Goal: Information Seeking & Learning: Check status

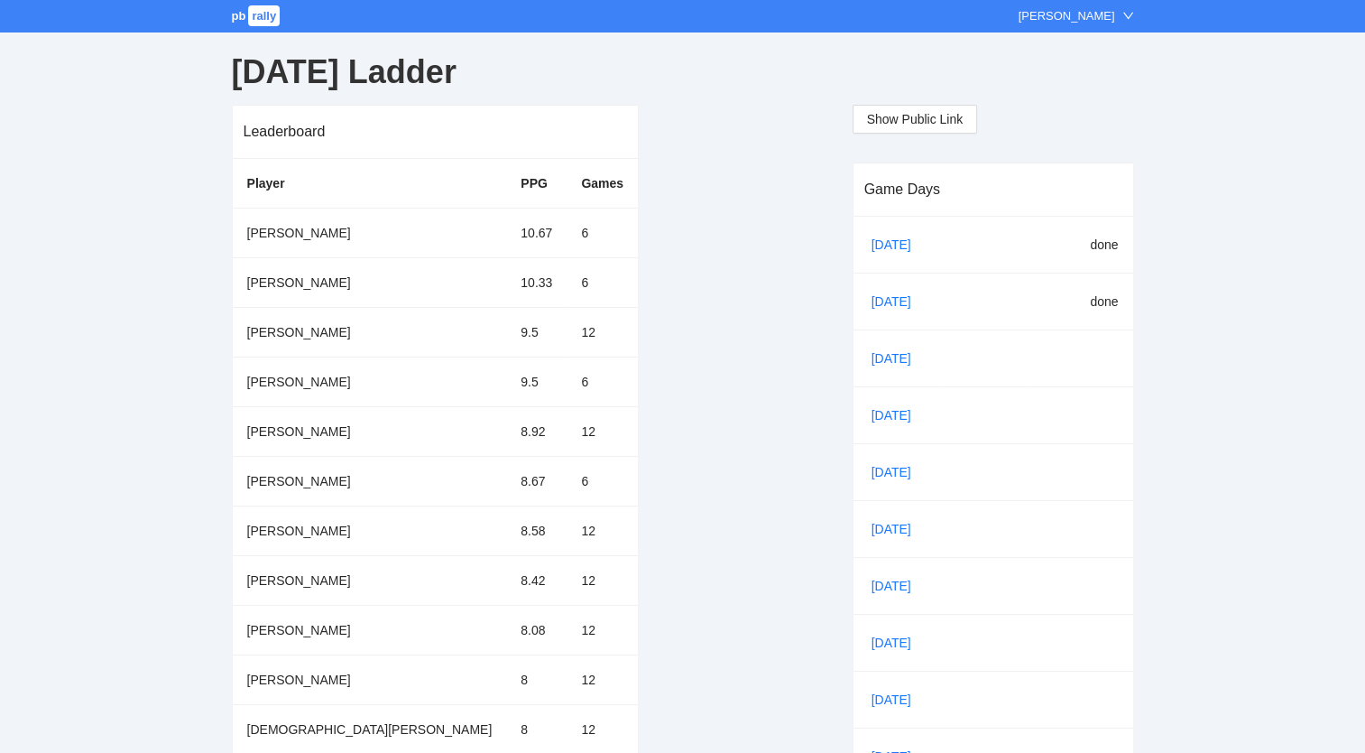
click at [880, 359] on link "[DATE]" at bounding box center [898, 358] width 61 height 27
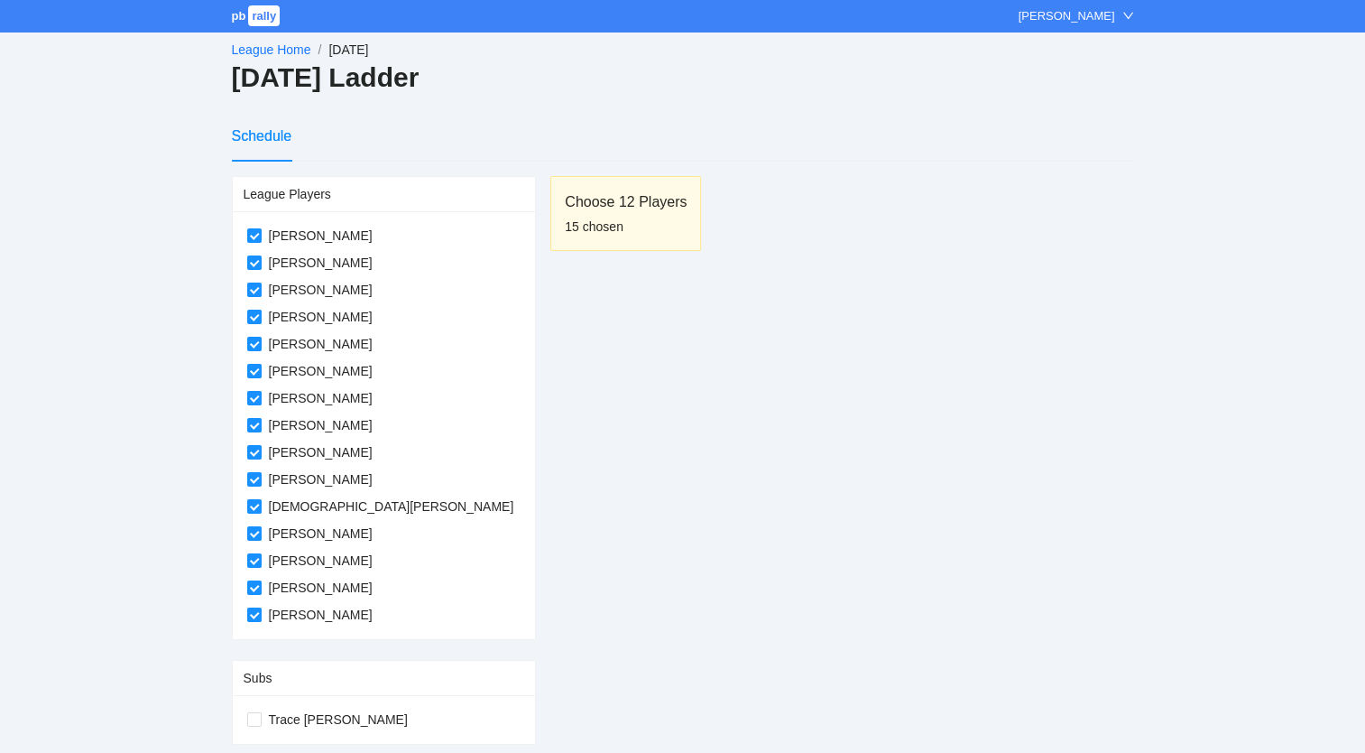
click at [263, 49] on link "League Home" at bounding box center [271, 49] width 79 height 14
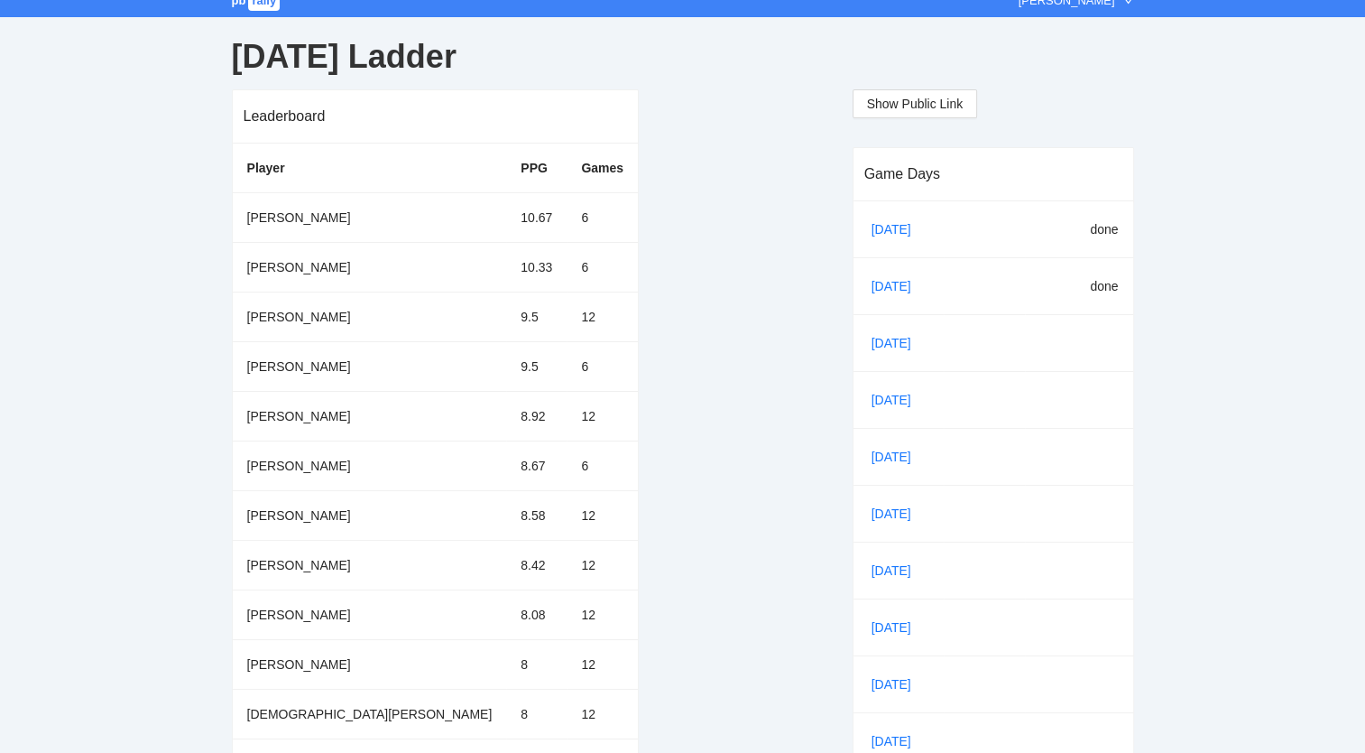
scroll to position [7, 0]
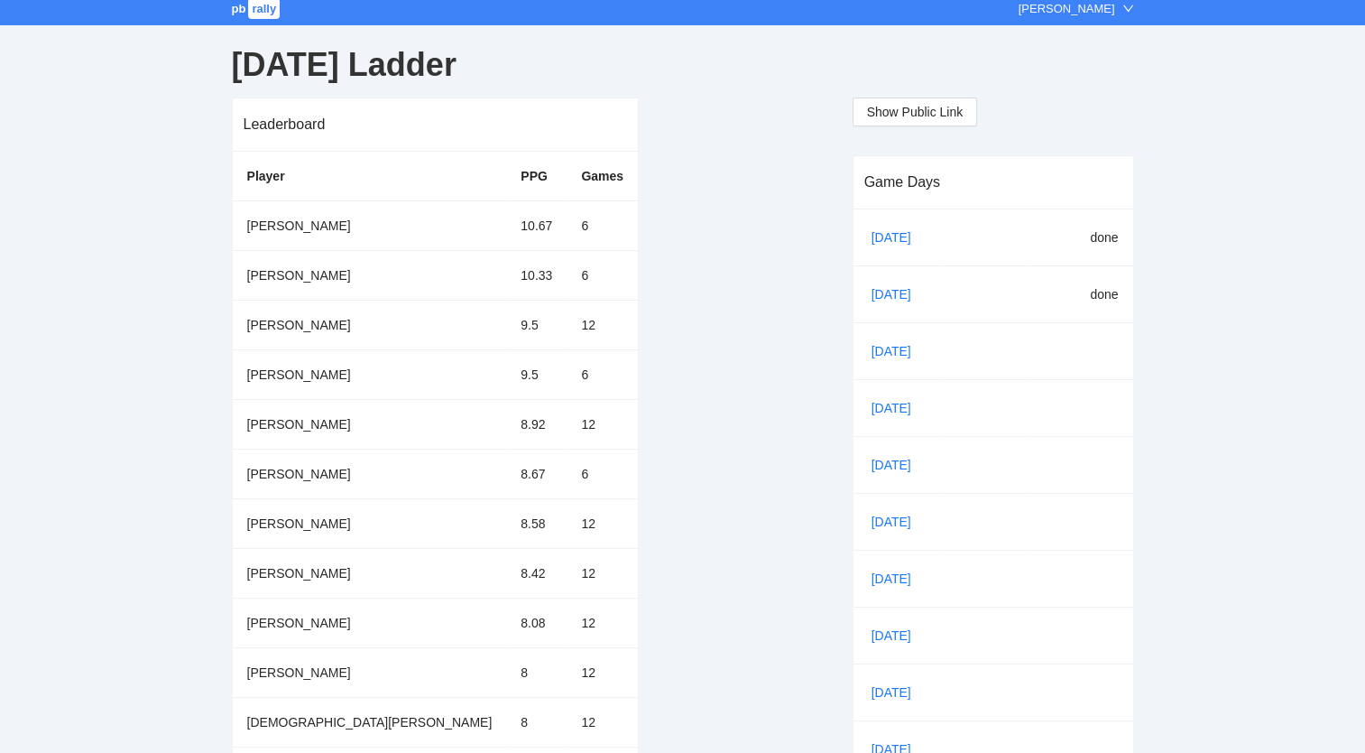
click at [882, 350] on link "[DATE]" at bounding box center [898, 350] width 61 height 27
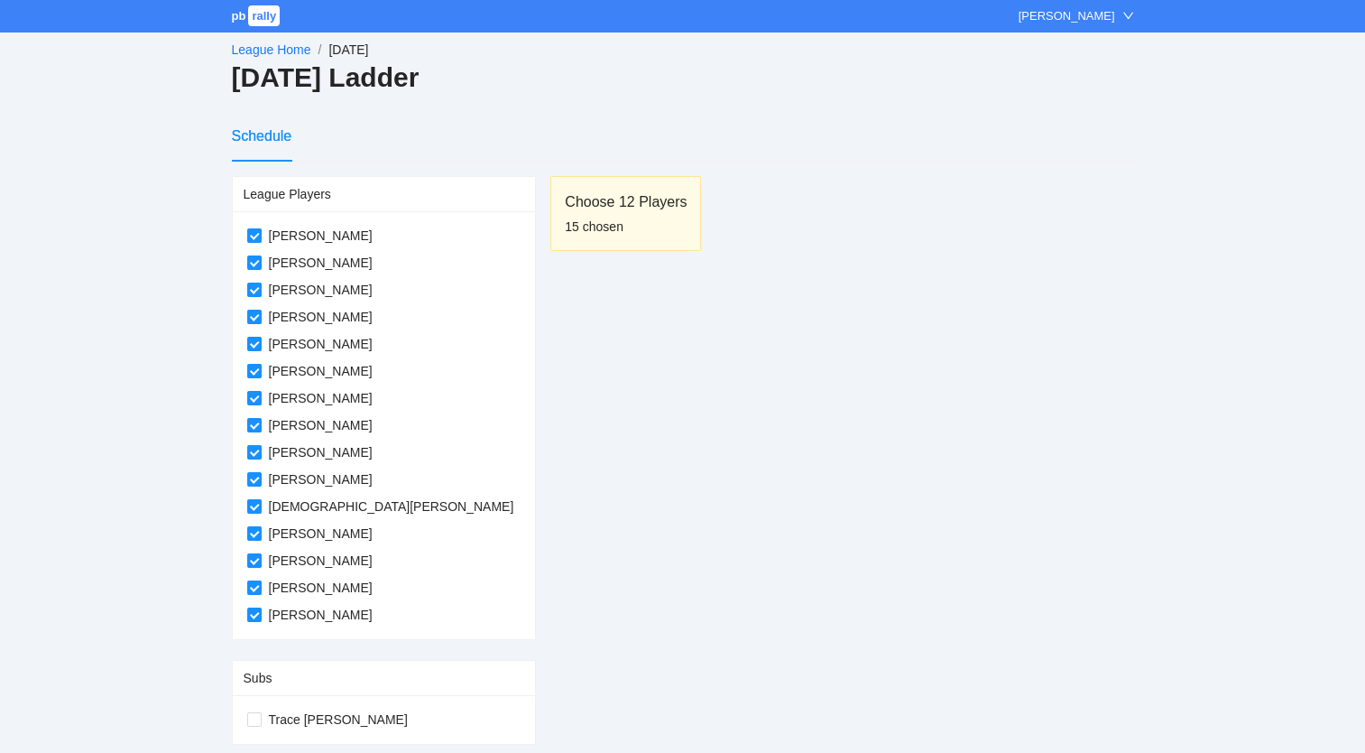
click at [282, 50] on link "League Home" at bounding box center [271, 49] width 79 height 14
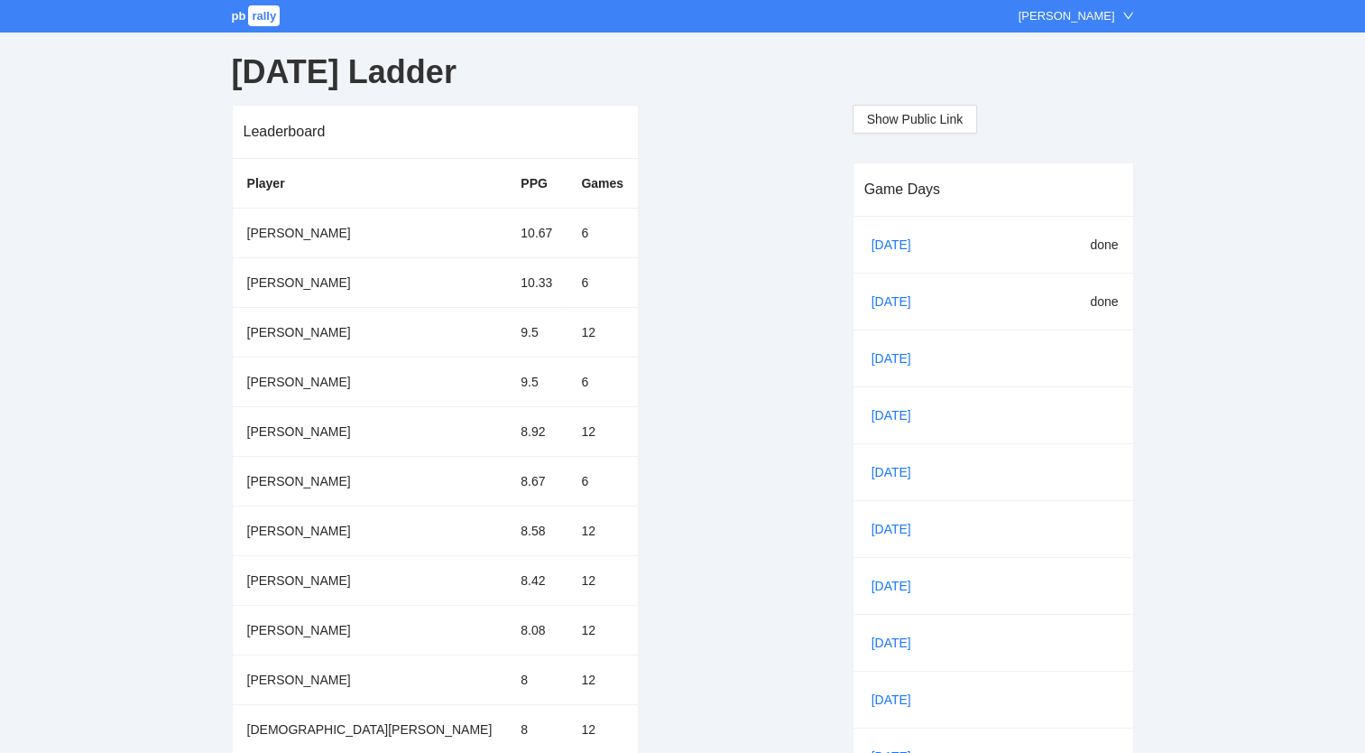
click at [233, 17] on span "pb" at bounding box center [239, 16] width 14 height 14
click at [887, 356] on link "[DATE]" at bounding box center [898, 358] width 61 height 27
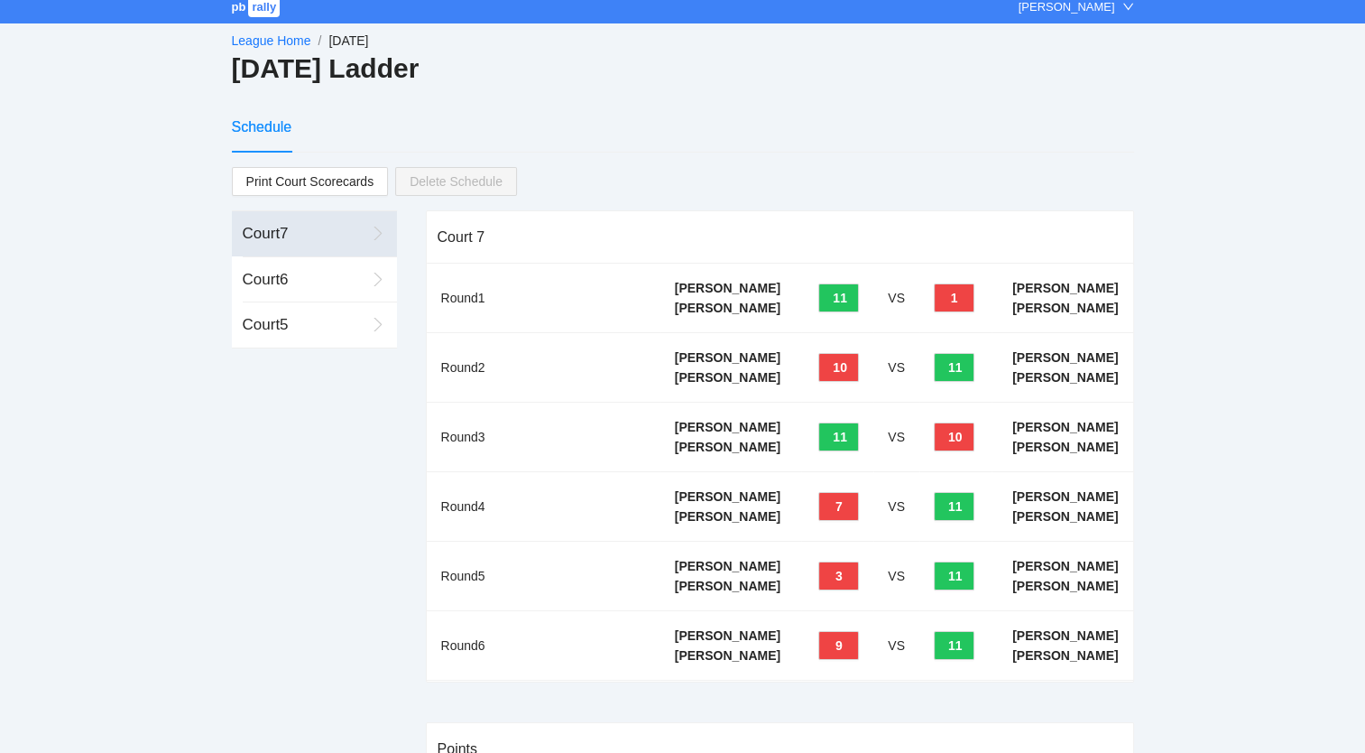
scroll to position [7, 0]
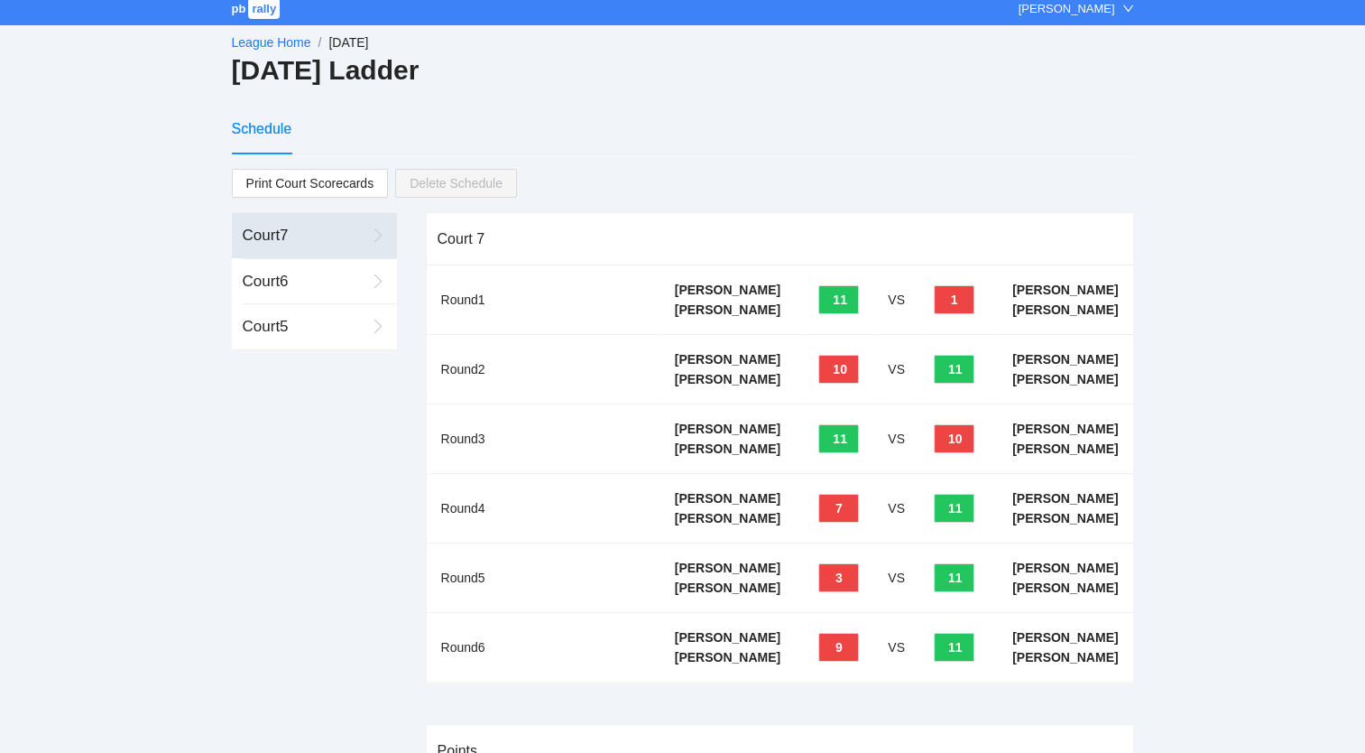
click at [260, 279] on div "Court 6" at bounding box center [304, 281] width 123 height 23
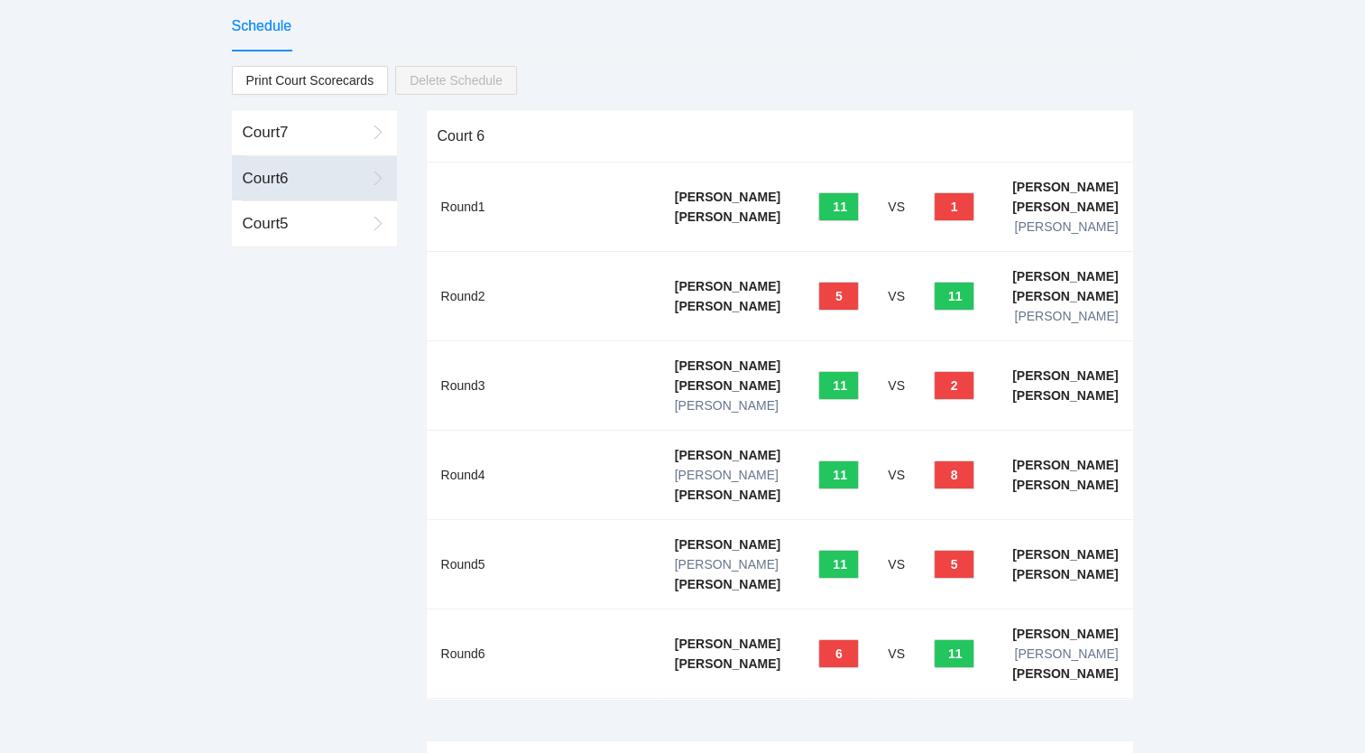
scroll to position [90, 0]
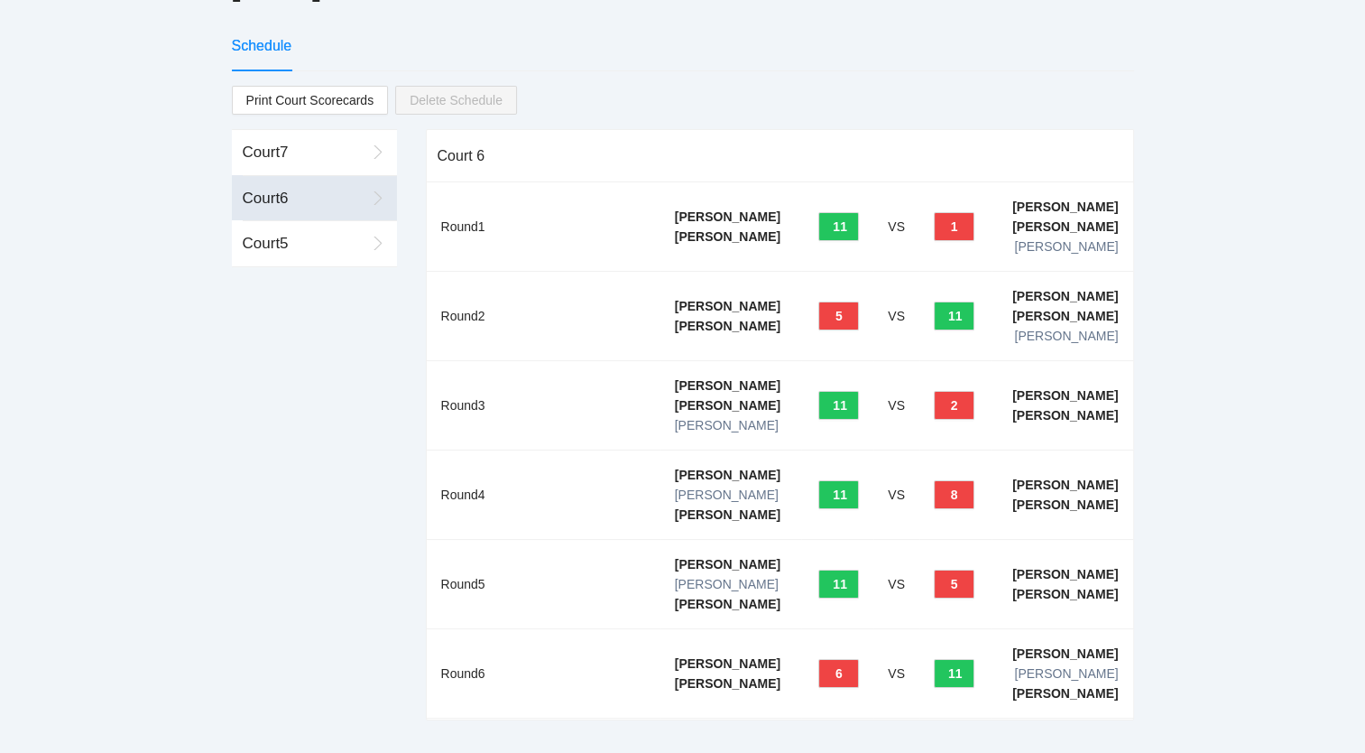
click at [267, 233] on div "Court 5" at bounding box center [304, 243] width 123 height 23
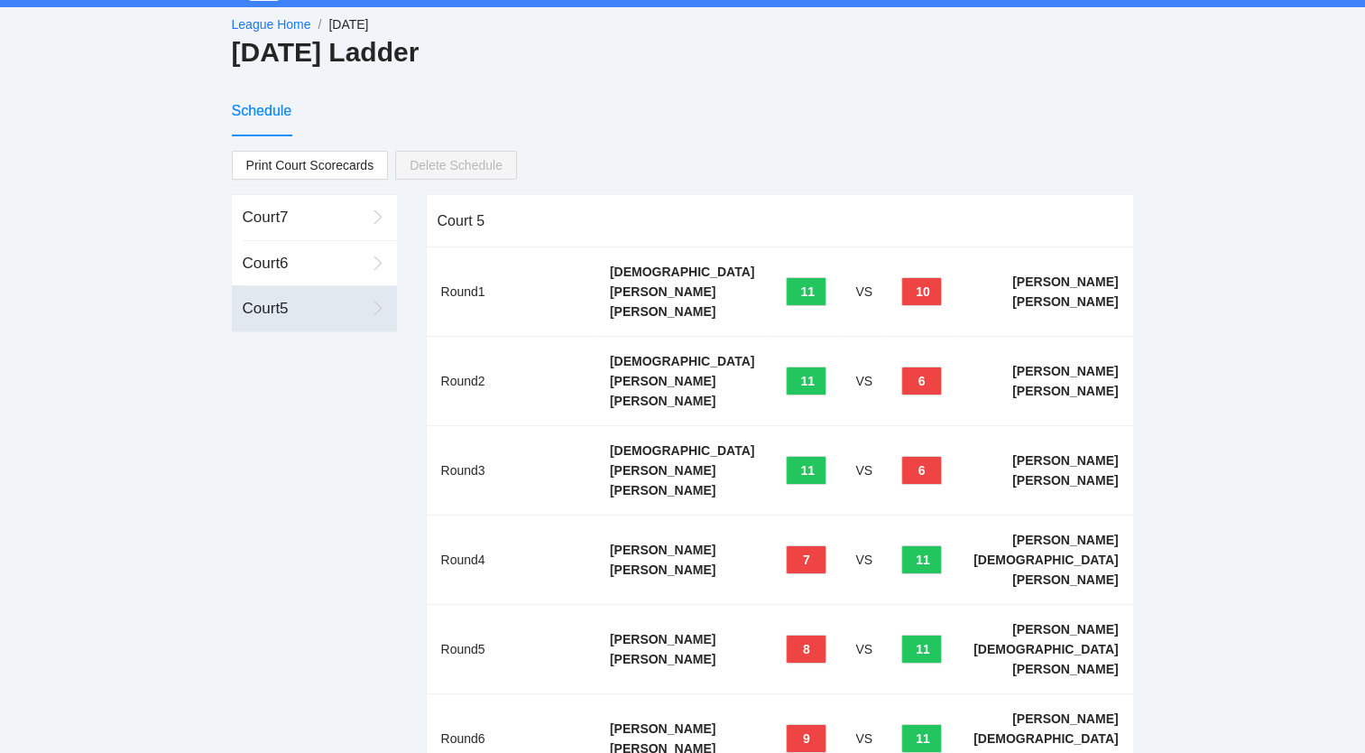
scroll to position [0, 0]
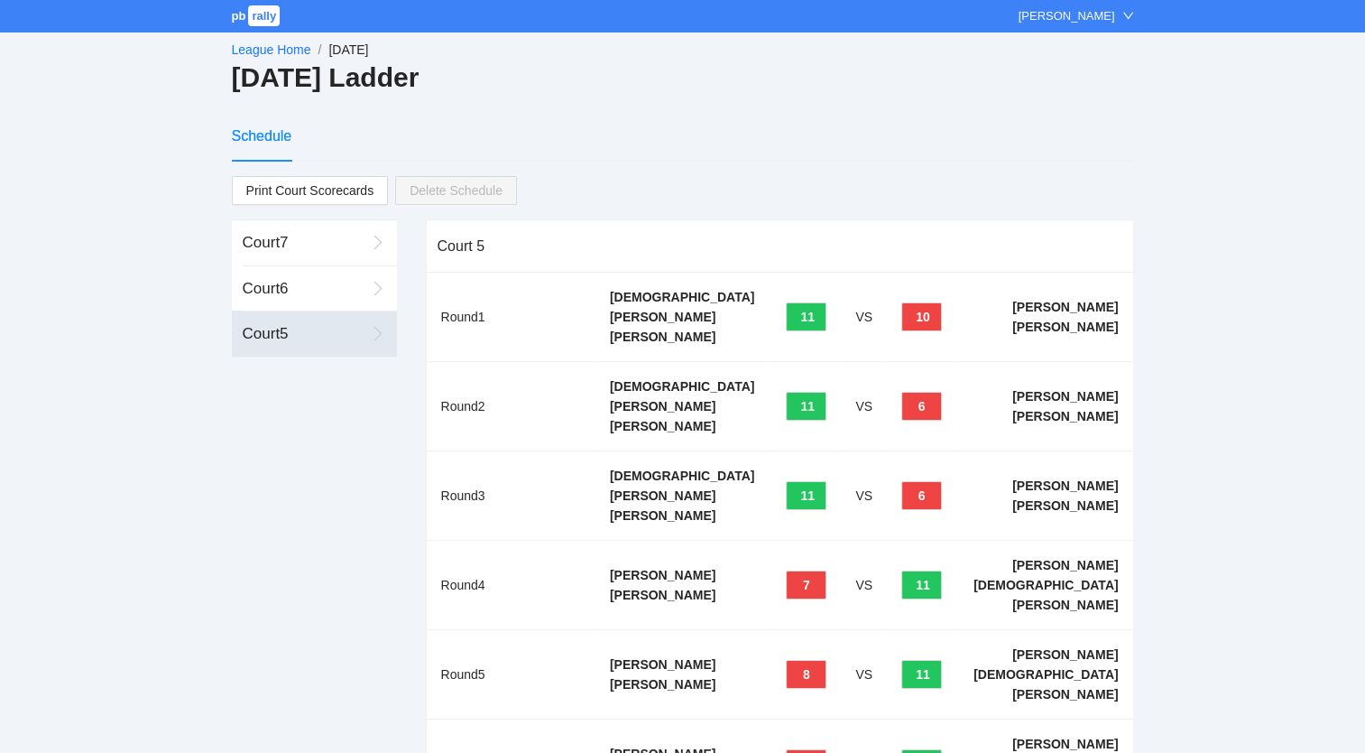
click at [263, 49] on link "League Home" at bounding box center [271, 49] width 79 height 14
